Goal: Task Accomplishment & Management: Complete application form

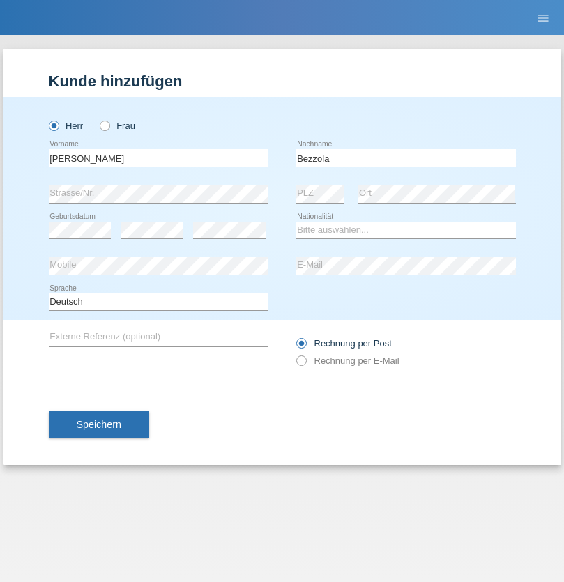
type input "Bezzola"
select select "CH"
radio input "true"
click at [158, 158] on input "text" at bounding box center [159, 157] width 220 height 17
type input "[PERSON_NAME]"
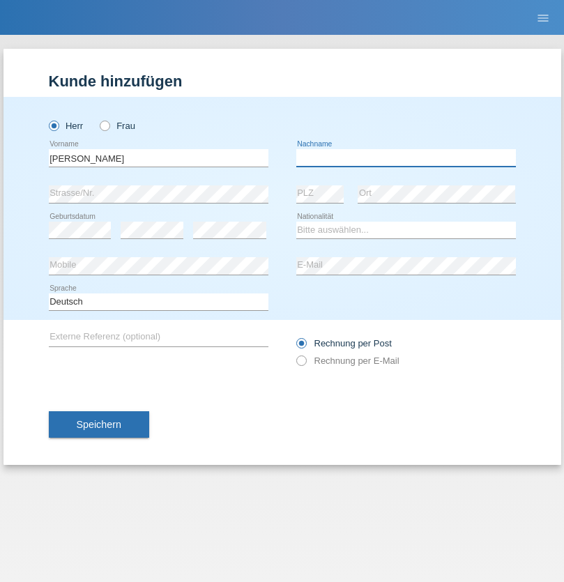
click at [406, 158] on input "text" at bounding box center [406, 157] width 220 height 17
type input "[PERSON_NAME] da [PERSON_NAME]"
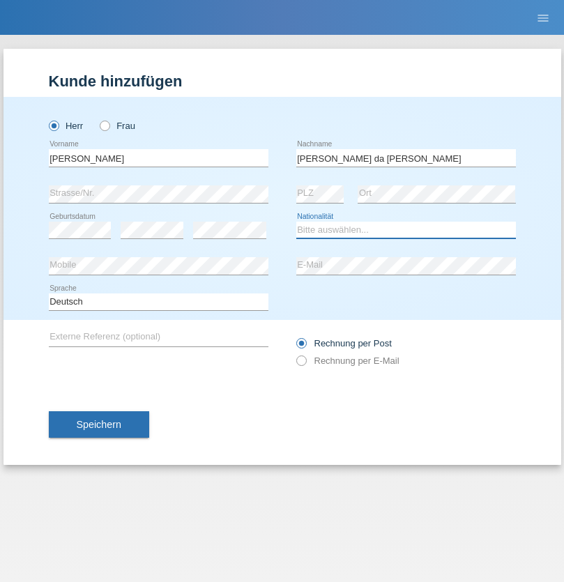
select select "PT"
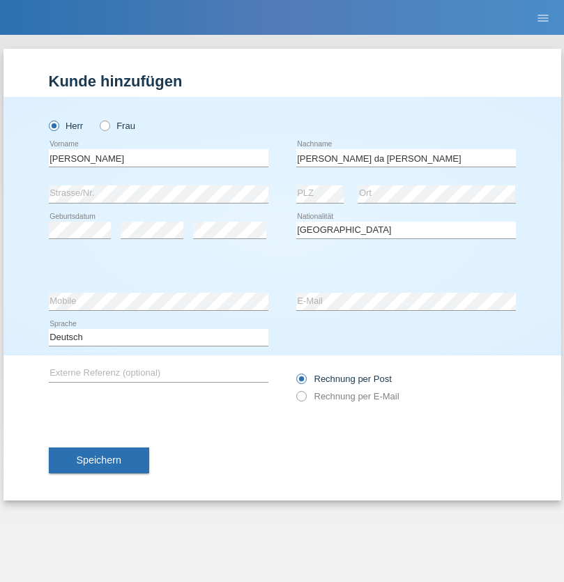
select select "C"
select select "07"
select select "04"
select select "1992"
